Goal: Navigation & Orientation: Find specific page/section

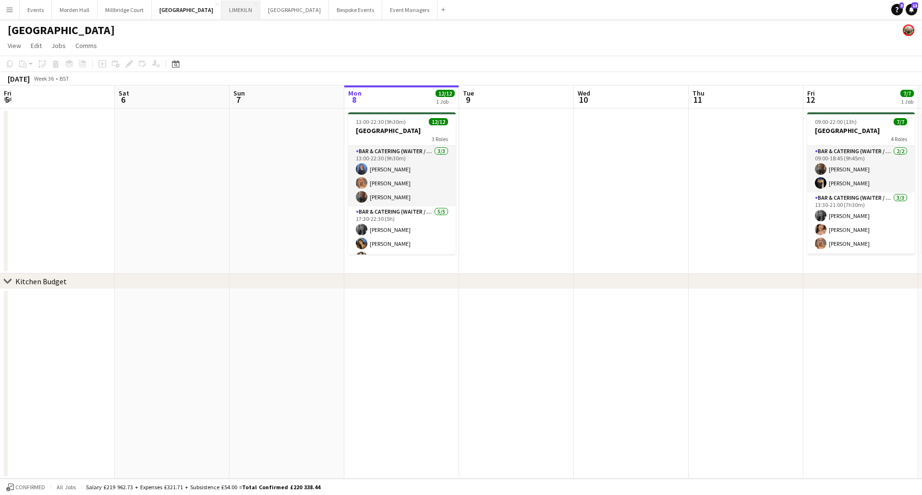
click at [222, 5] on button "LIMEKILN Close" at bounding box center [240, 9] width 39 height 19
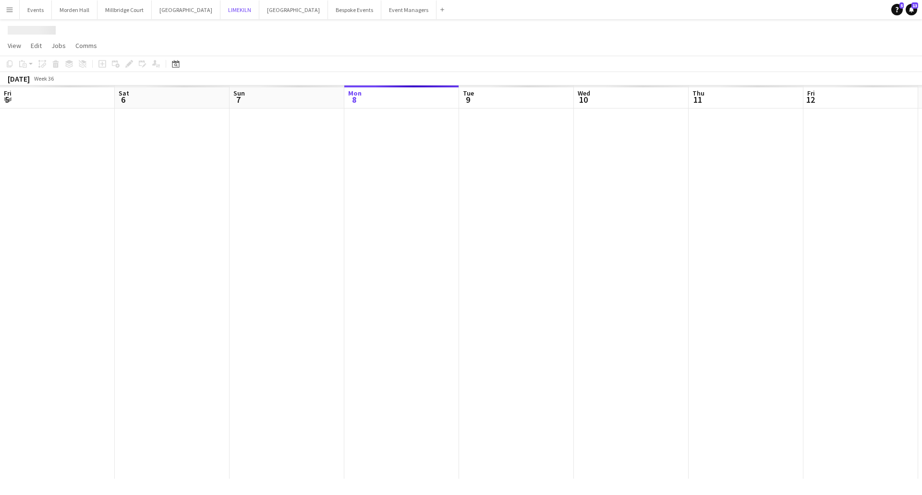
scroll to position [0, 229]
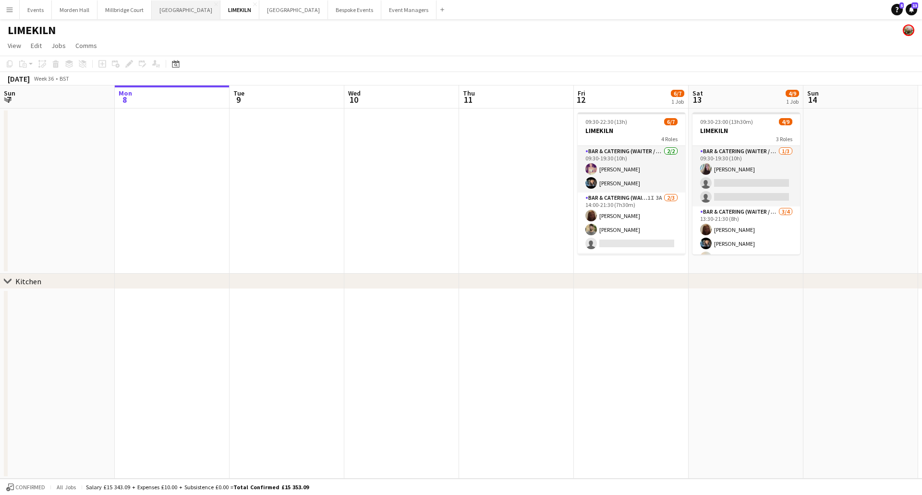
click at [173, 12] on button "[GEOGRAPHIC_DATA] Close" at bounding box center [186, 9] width 69 height 19
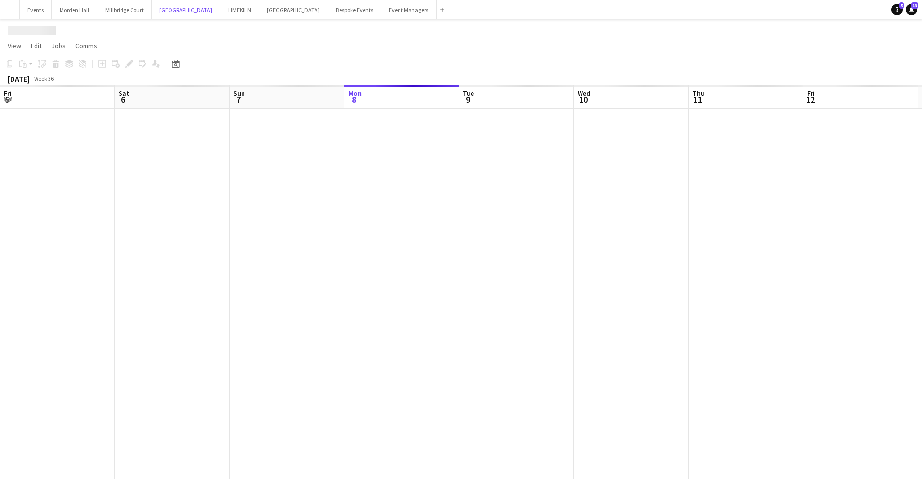
scroll to position [0, 229]
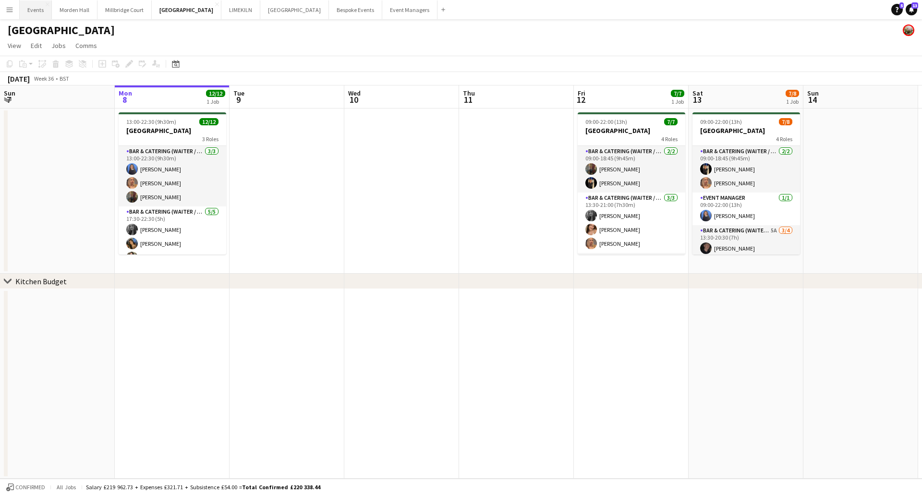
click at [39, 12] on button "Events Close" at bounding box center [36, 9] width 32 height 19
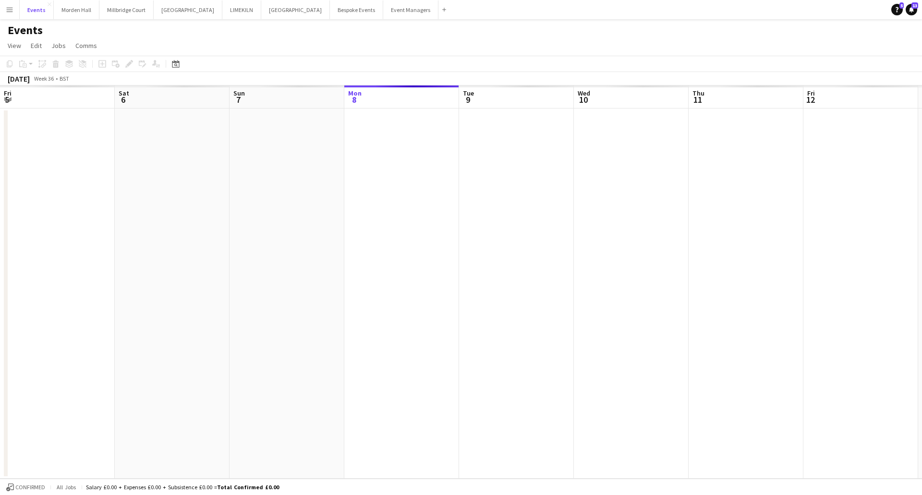
scroll to position [0, 229]
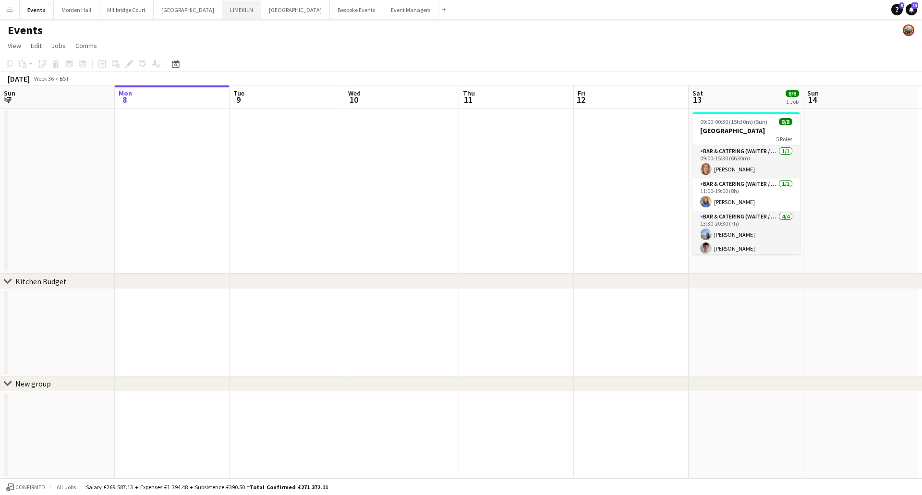
click at [223, 11] on button "LIMEKILN Close" at bounding box center [241, 9] width 39 height 19
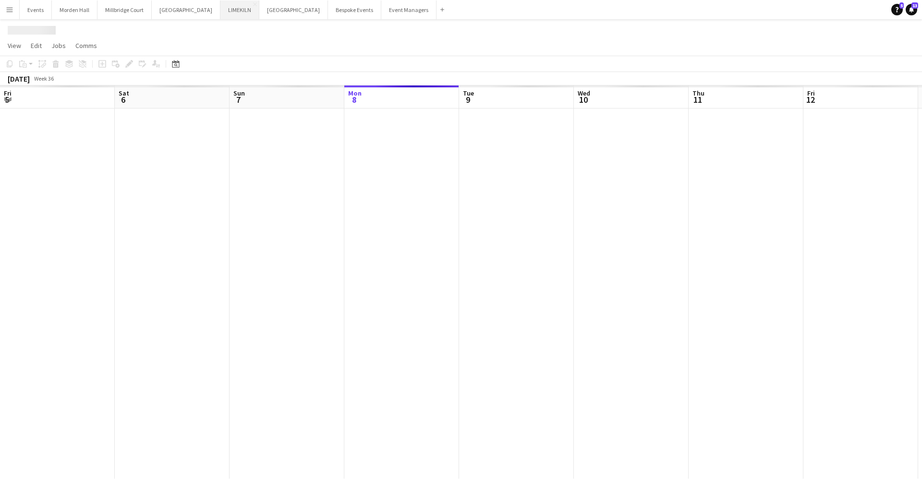
scroll to position [0, 229]
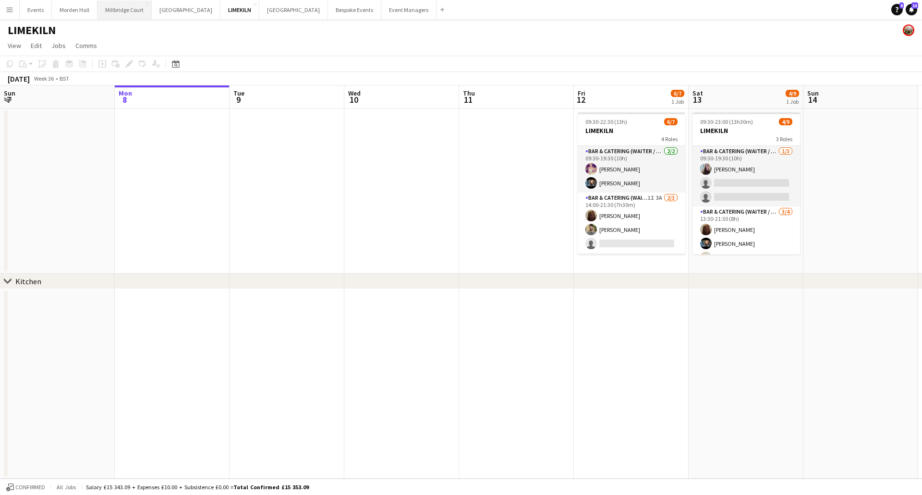
click at [133, 12] on button "[GEOGRAPHIC_DATA]" at bounding box center [124, 9] width 54 height 19
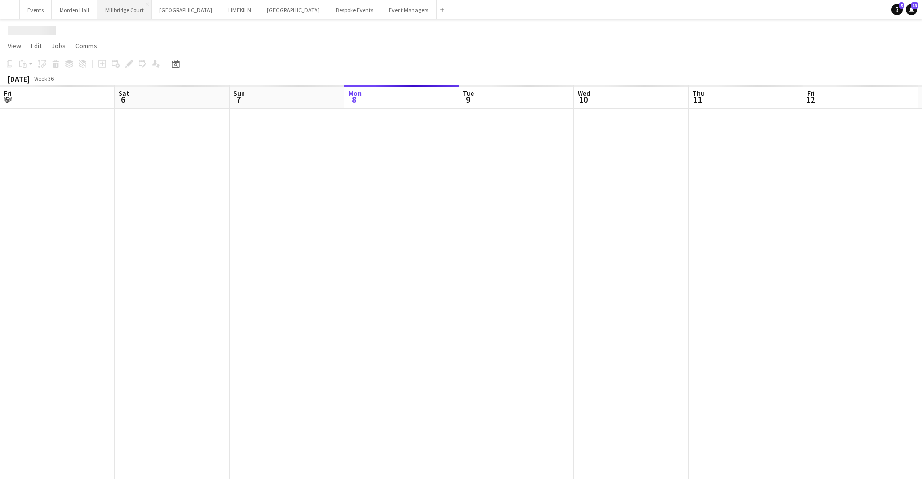
scroll to position [0, 229]
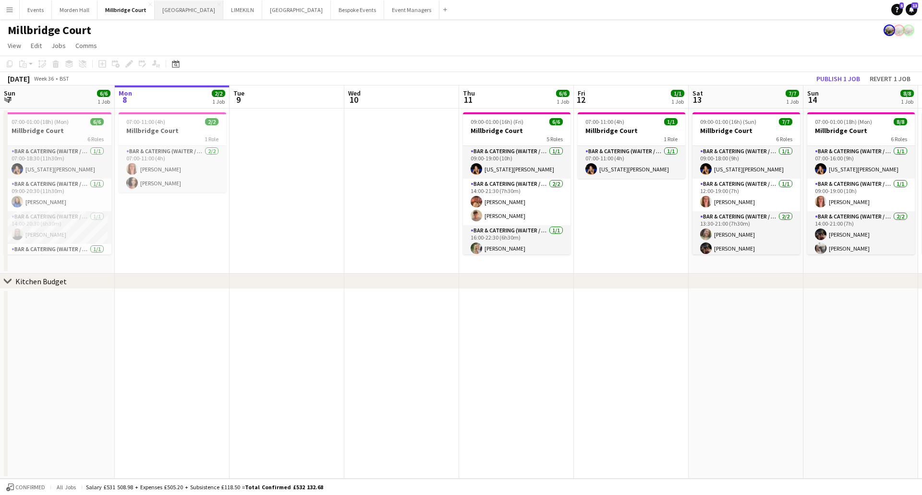
click at [191, 10] on button "[GEOGRAPHIC_DATA] Close" at bounding box center [189, 9] width 69 height 19
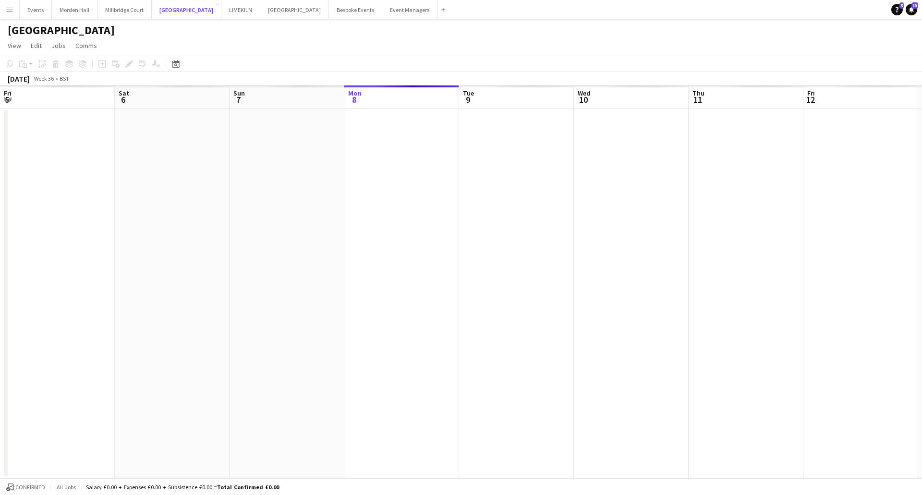
scroll to position [0, 229]
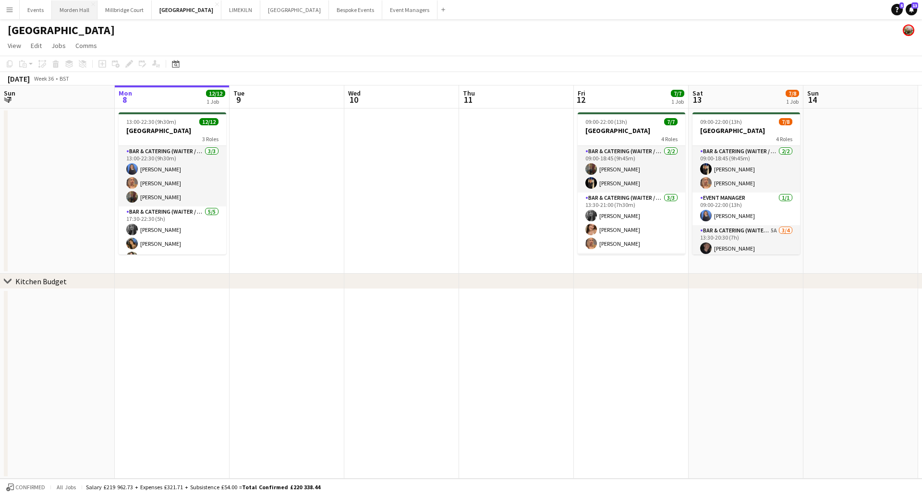
click at [68, 13] on button "[GEOGRAPHIC_DATA] Close" at bounding box center [75, 9] width 46 height 19
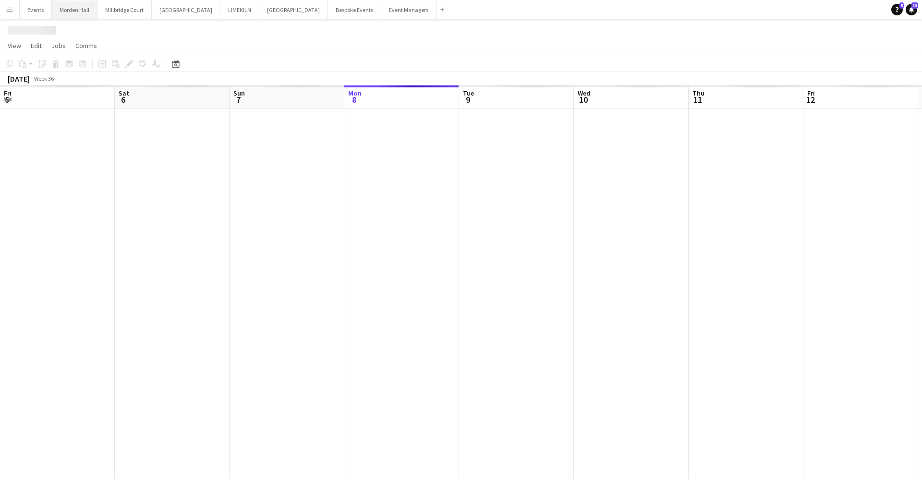
scroll to position [0, 229]
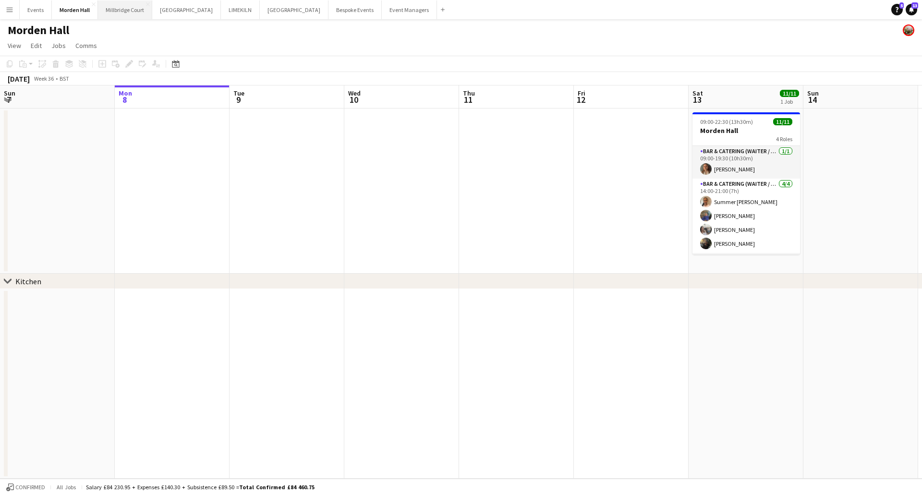
click at [124, 13] on button "[GEOGRAPHIC_DATA]" at bounding box center [125, 9] width 54 height 19
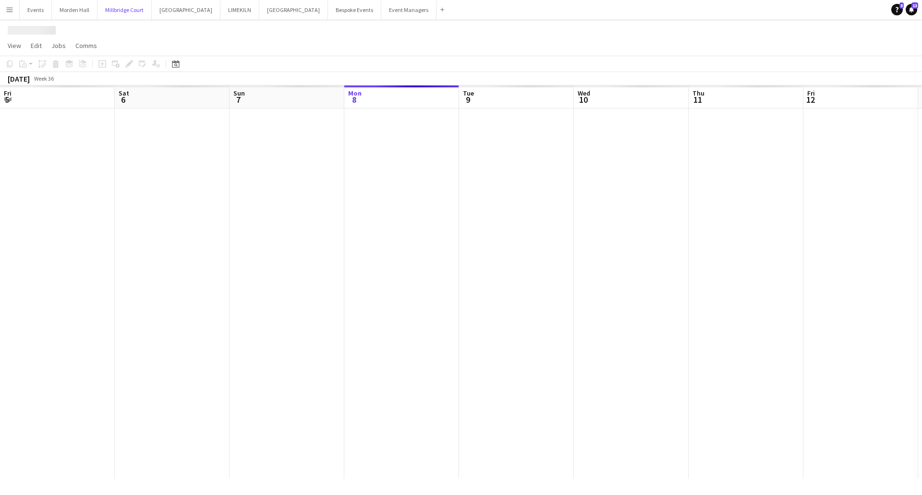
scroll to position [0, 229]
